Goal: Information Seeking & Learning: Learn about a topic

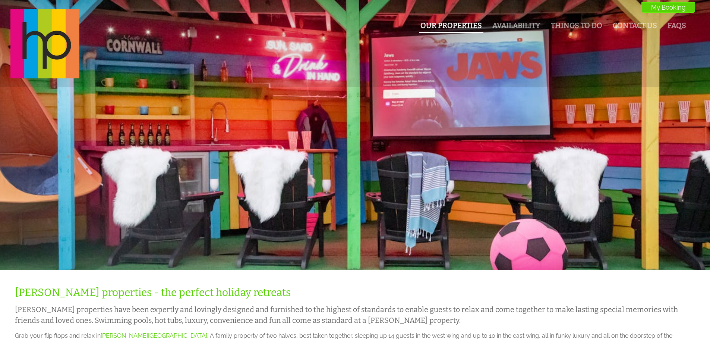
click at [454, 24] on link "Our Properties" at bounding box center [452, 25] width 62 height 9
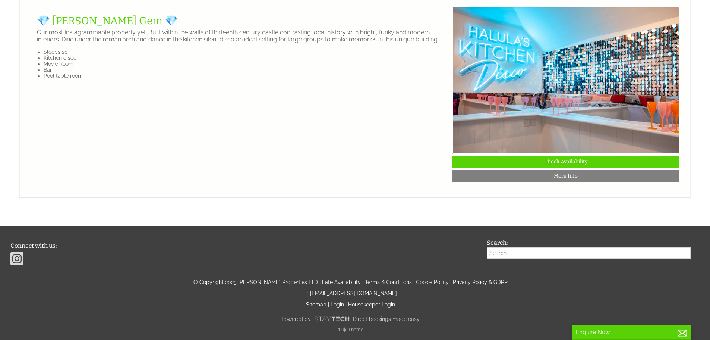
scroll to position [1678, 0]
click at [81, 27] on link "💎 [PERSON_NAME] Gem 💎" at bounding box center [107, 21] width 141 height 12
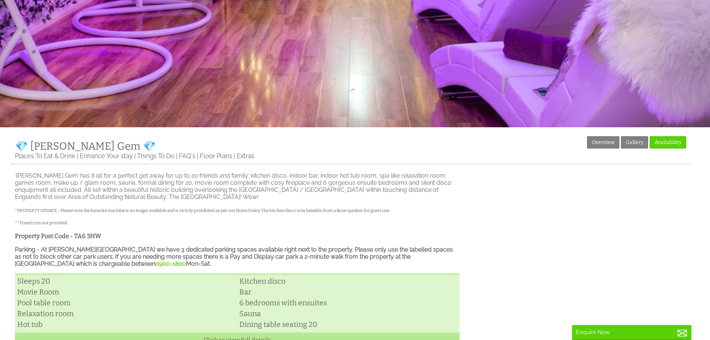
scroll to position [149, 0]
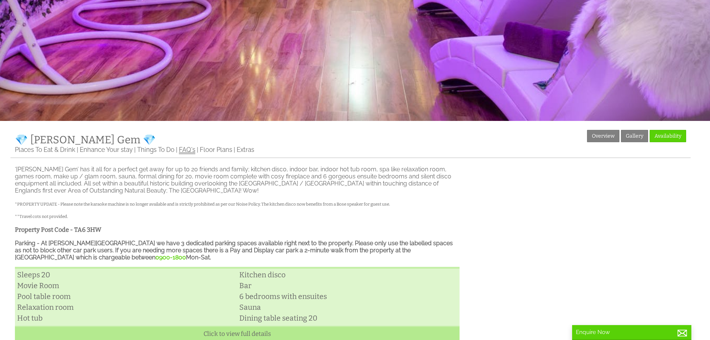
click at [188, 151] on link "FAQ's" at bounding box center [187, 150] width 16 height 8
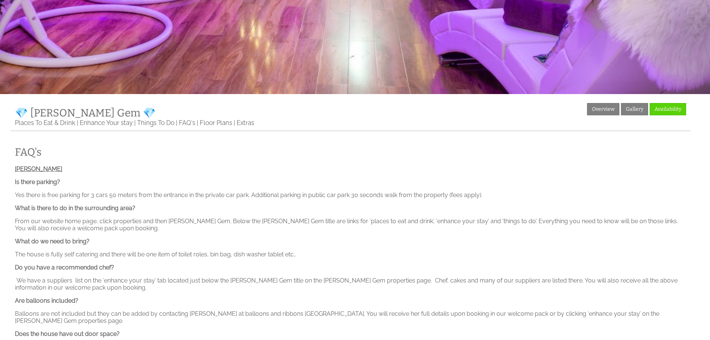
scroll to position [149, 0]
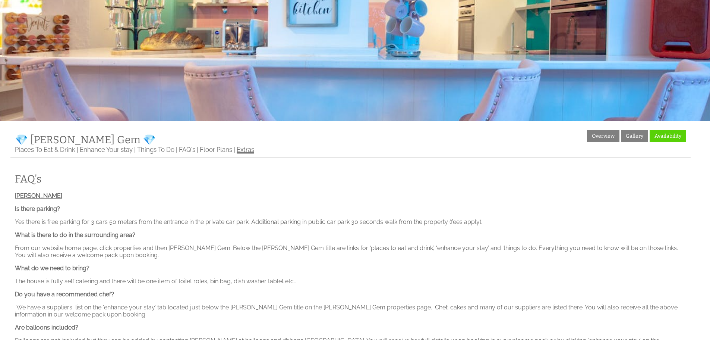
click at [241, 151] on link "Extras" at bounding box center [246, 150] width 18 height 8
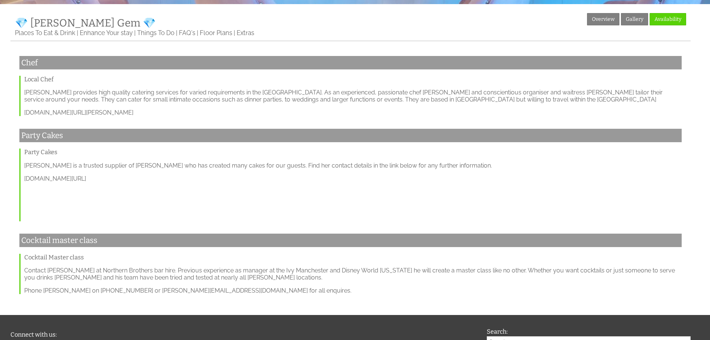
scroll to position [186, 0]
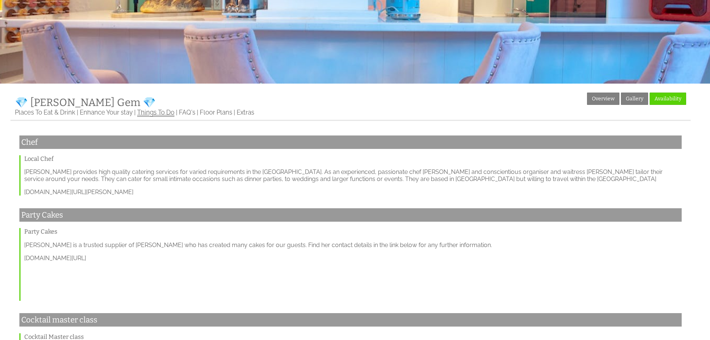
click at [159, 114] on link "Things To Do" at bounding box center [155, 113] width 37 height 8
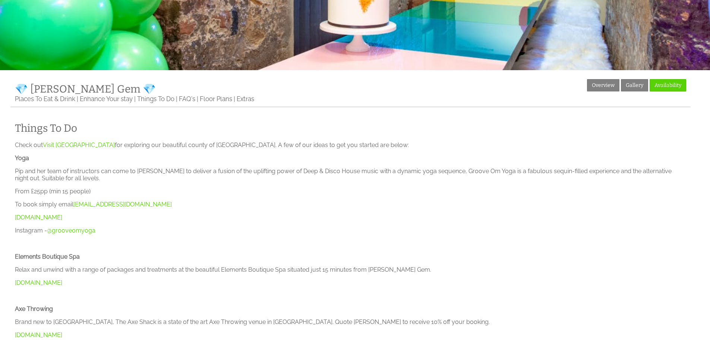
scroll to position [149, 0]
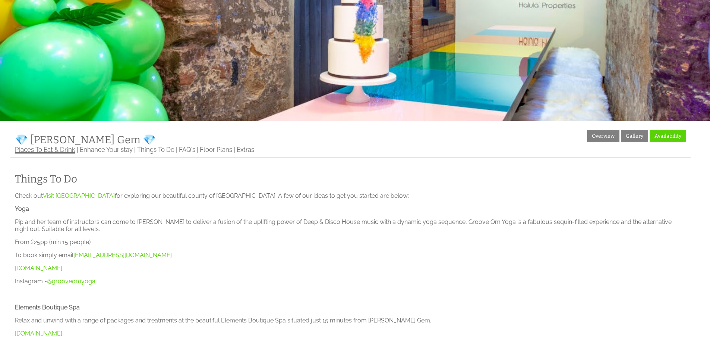
click at [55, 150] on link "Places To Eat & Drink" at bounding box center [45, 150] width 60 height 8
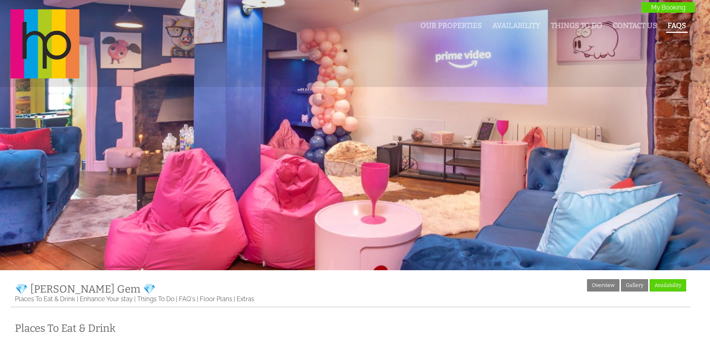
click at [676, 24] on link "FAQs" at bounding box center [677, 25] width 19 height 9
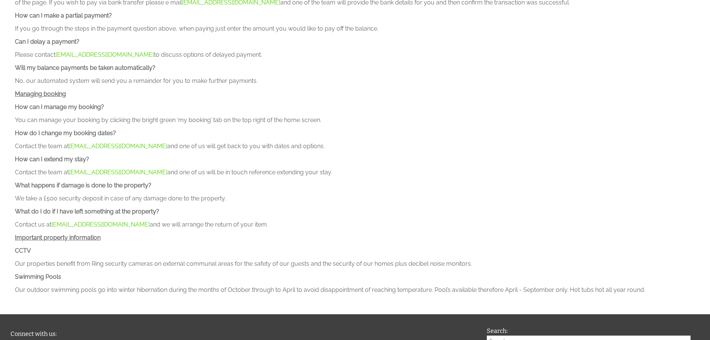
scroll to position [783, 0]
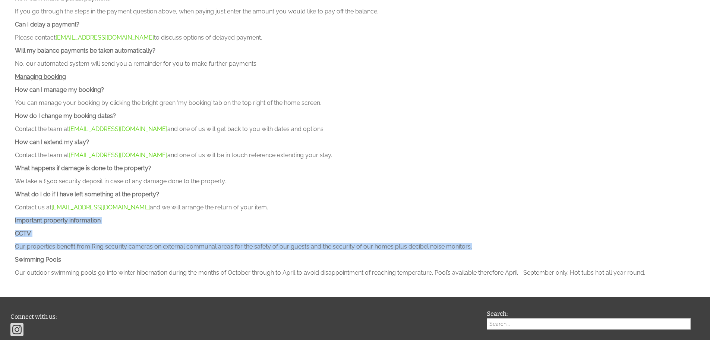
drag, startPoint x: 15, startPoint y: 213, endPoint x: 472, endPoint y: 239, distance: 458.7
copy div "Important property information CCTV Our properties benefit from Ring security c…"
